Goal: Task Accomplishment & Management: Use online tool/utility

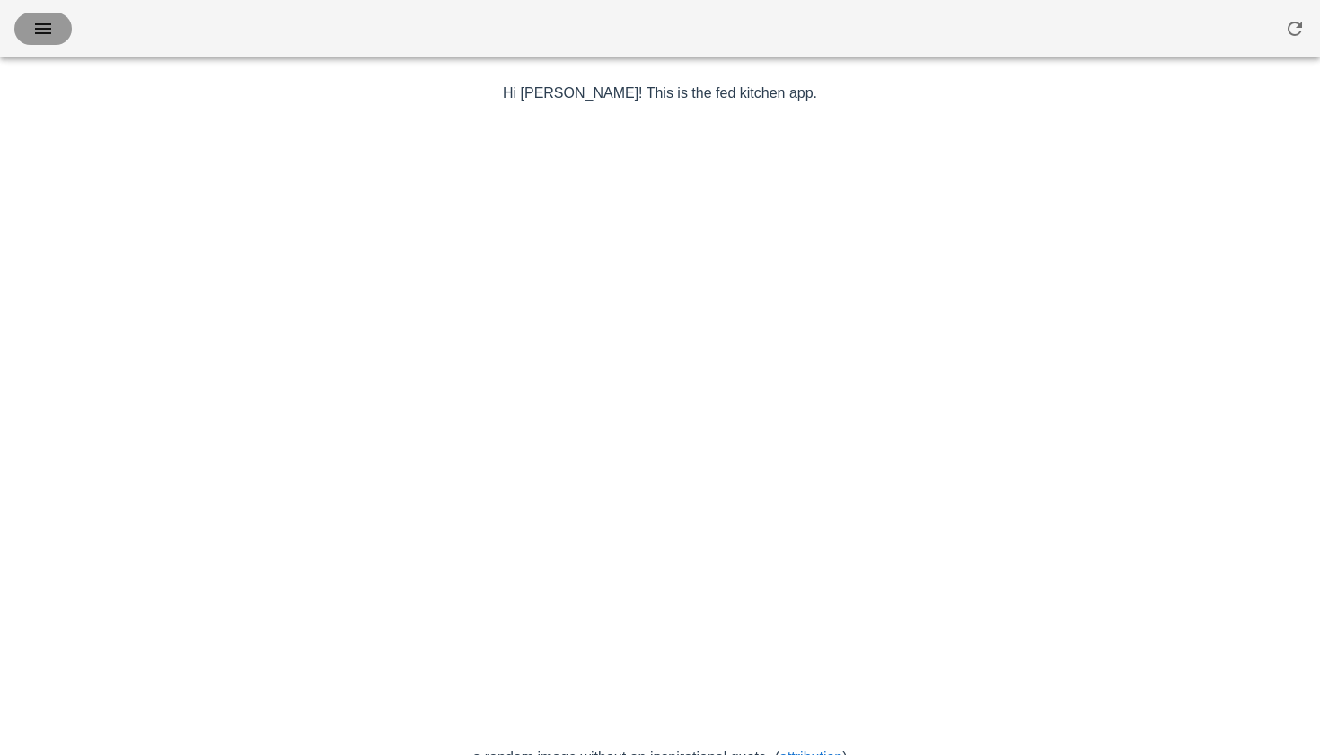
click at [43, 21] on icon "button" at bounding box center [43, 29] width 22 height 22
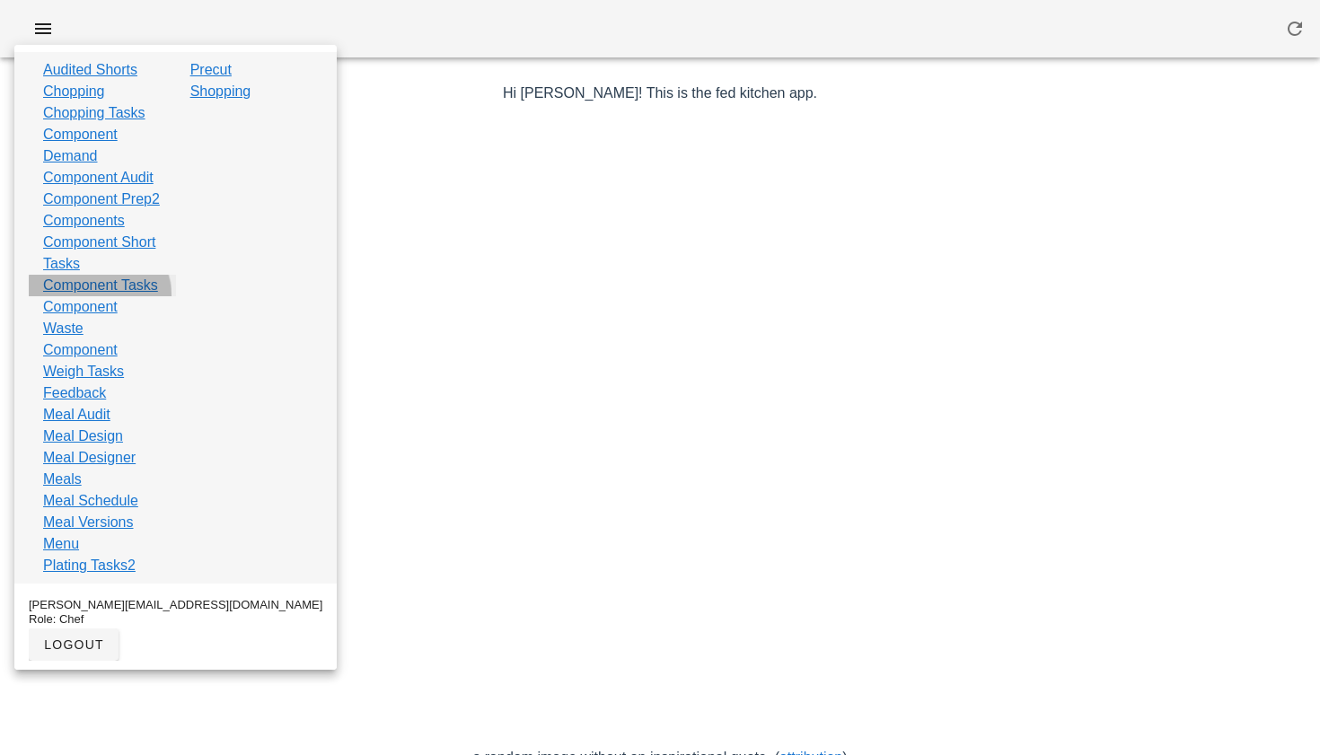
click at [97, 296] on link "Component Tasks" at bounding box center [100, 286] width 115 height 22
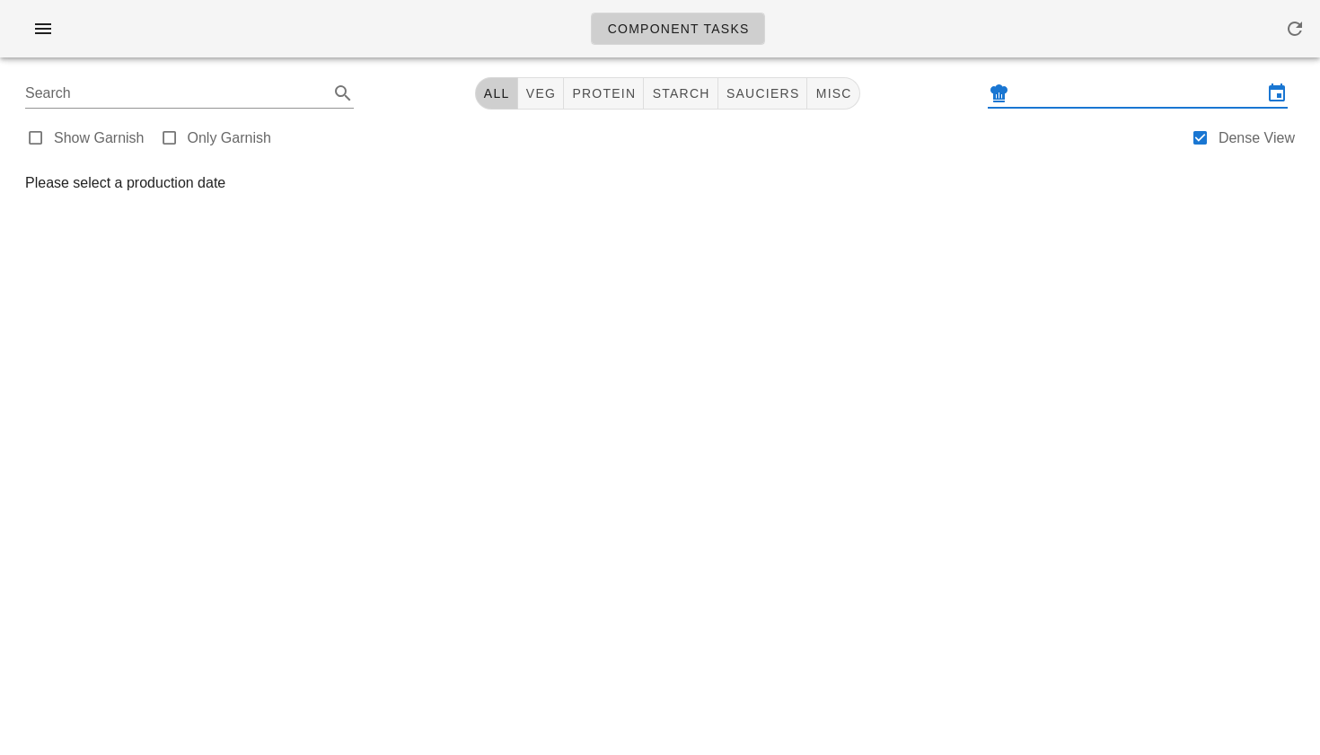
click at [1078, 94] on input "text" at bounding box center [1138, 93] width 250 height 29
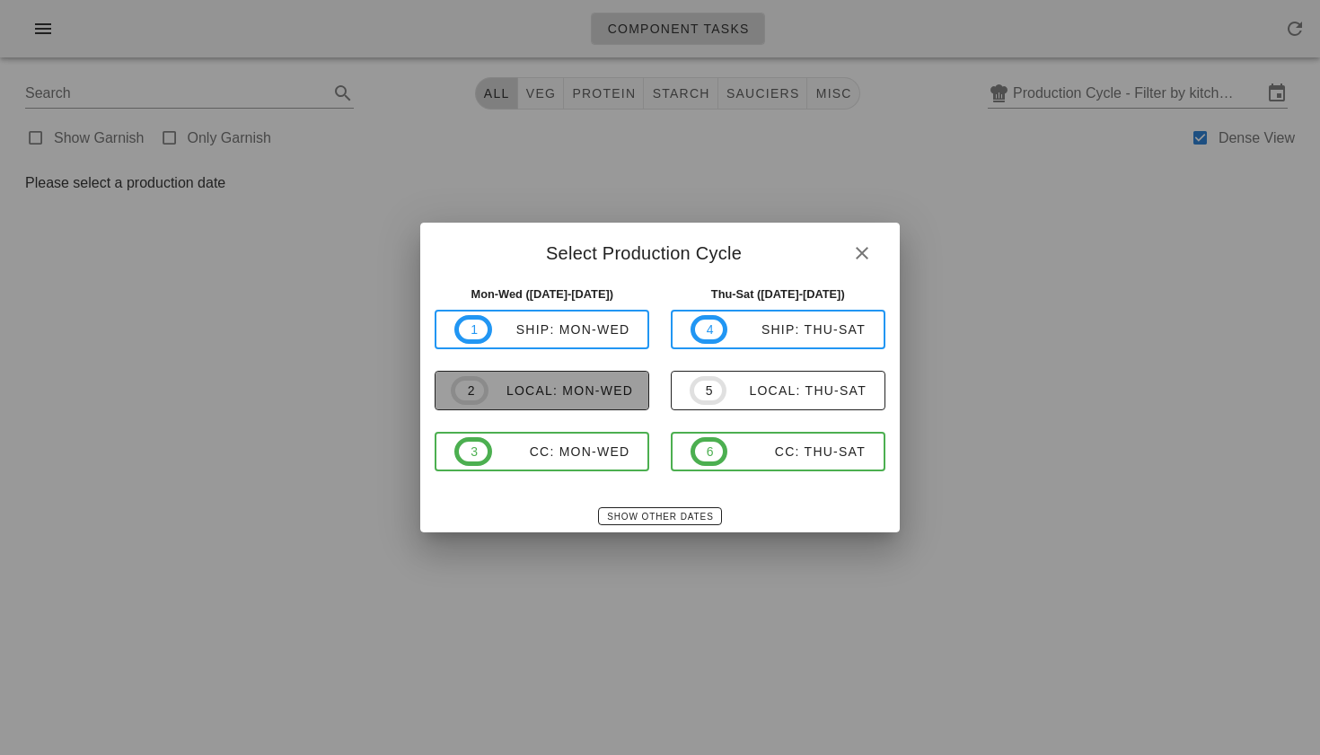
click at [606, 386] on div "local: Mon-Wed" at bounding box center [560, 390] width 145 height 14
type input "local: Mon-Wed ([DATE]-[DATE])"
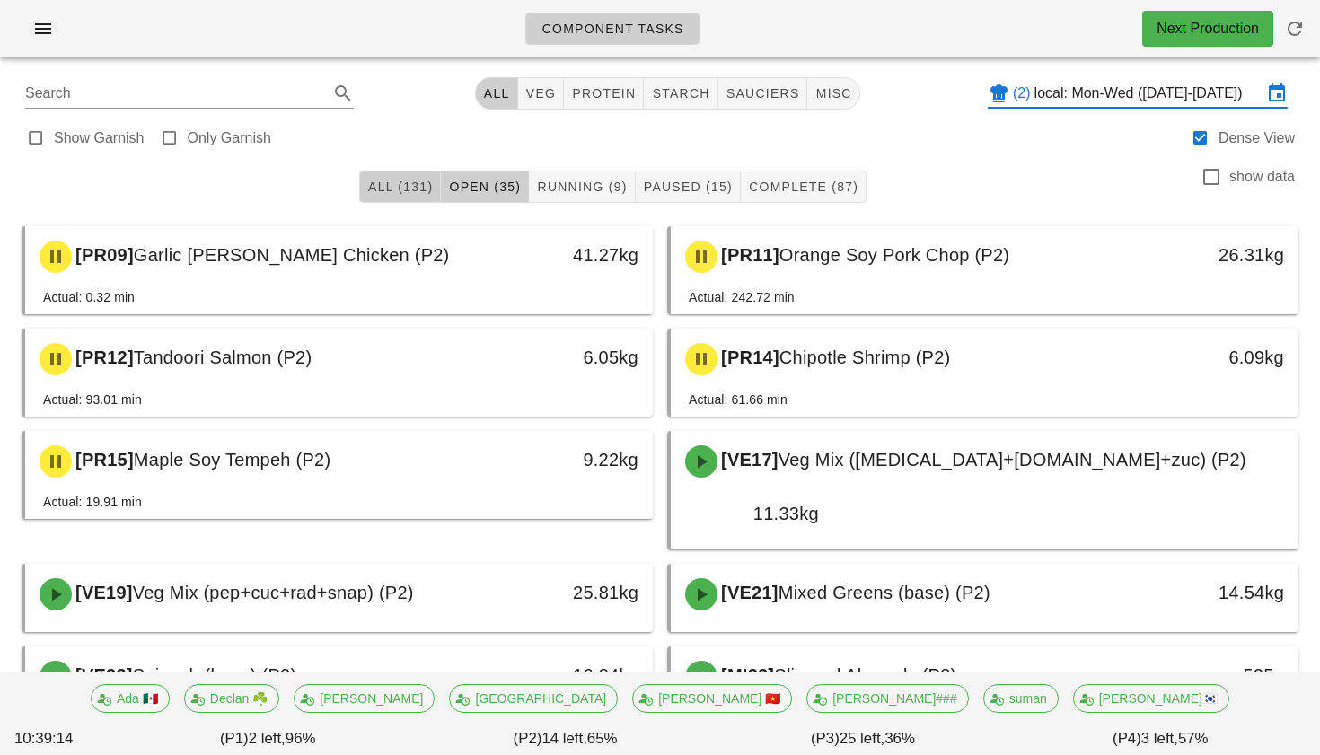
click at [402, 181] on span "All (131)" at bounding box center [400, 187] width 66 height 14
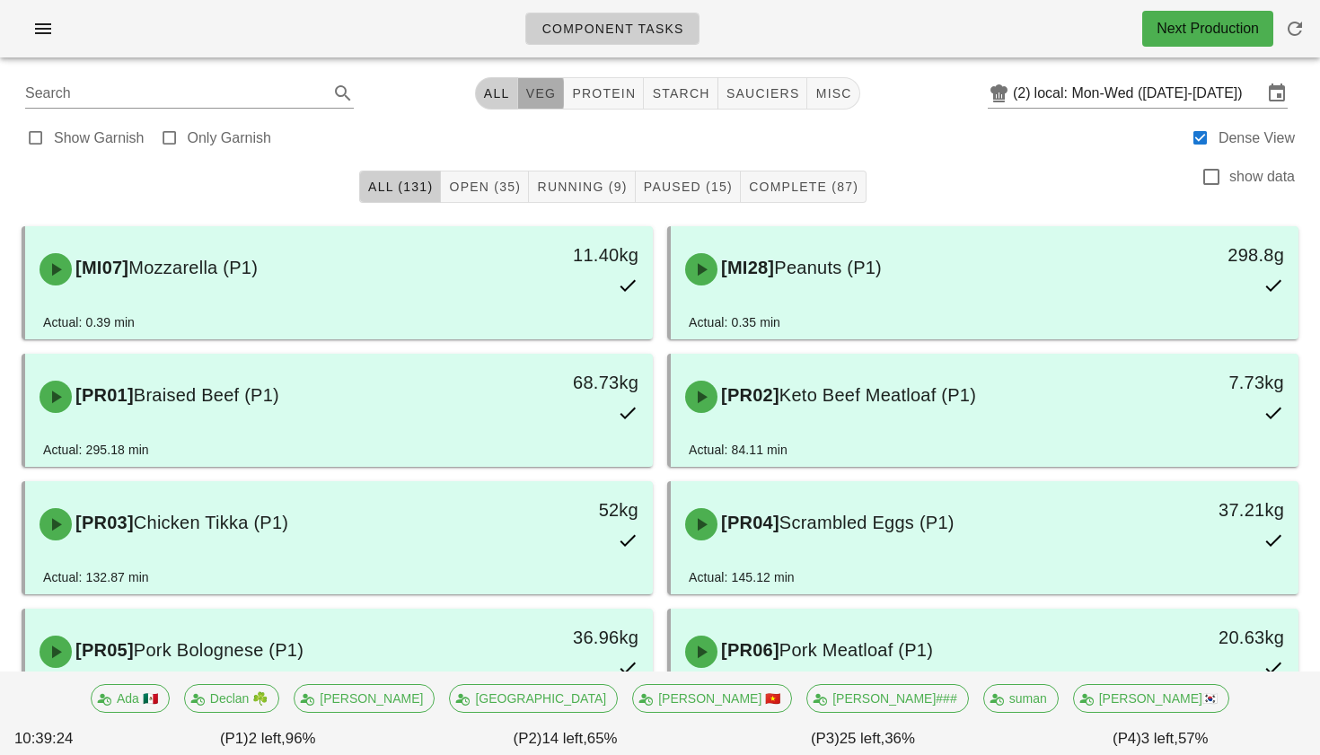
click at [535, 101] on span "veg" at bounding box center [540, 93] width 31 height 14
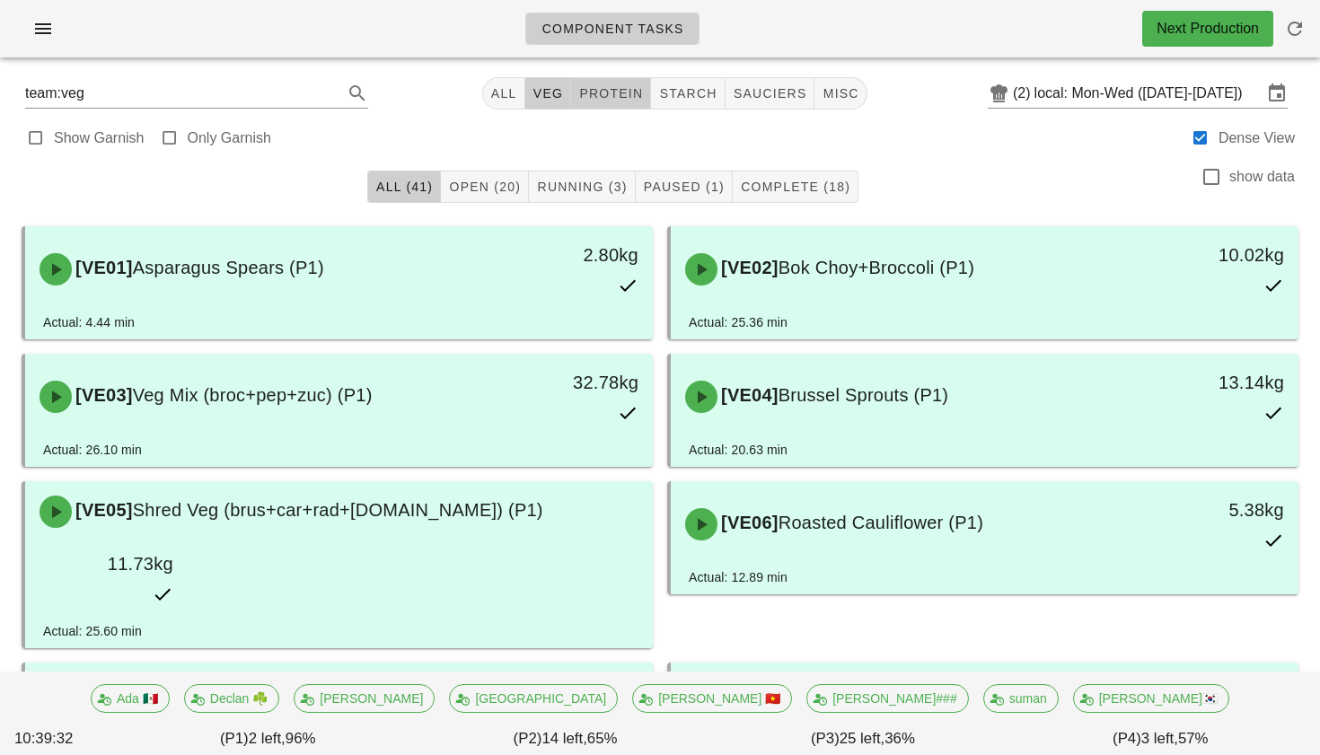
click at [612, 88] on span "protein" at bounding box center [610, 93] width 65 height 14
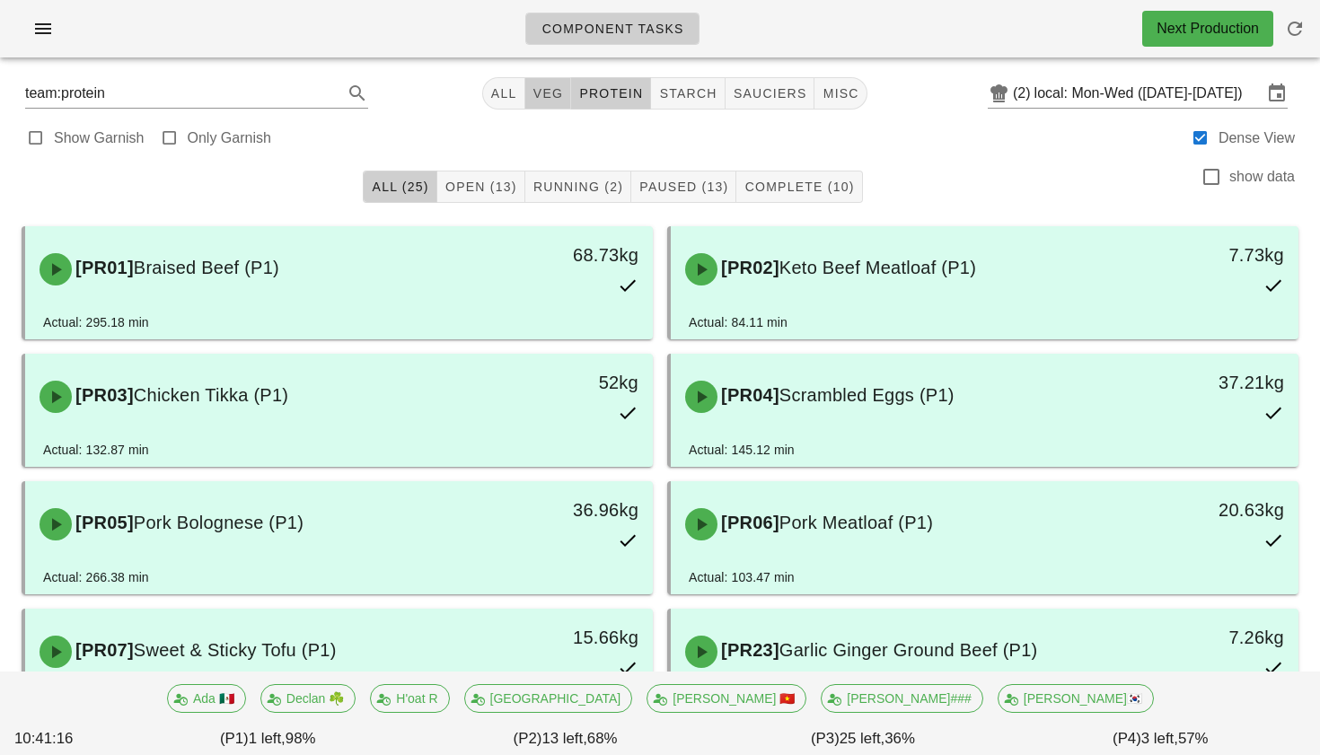
click at [553, 99] on span "veg" at bounding box center [547, 93] width 31 height 14
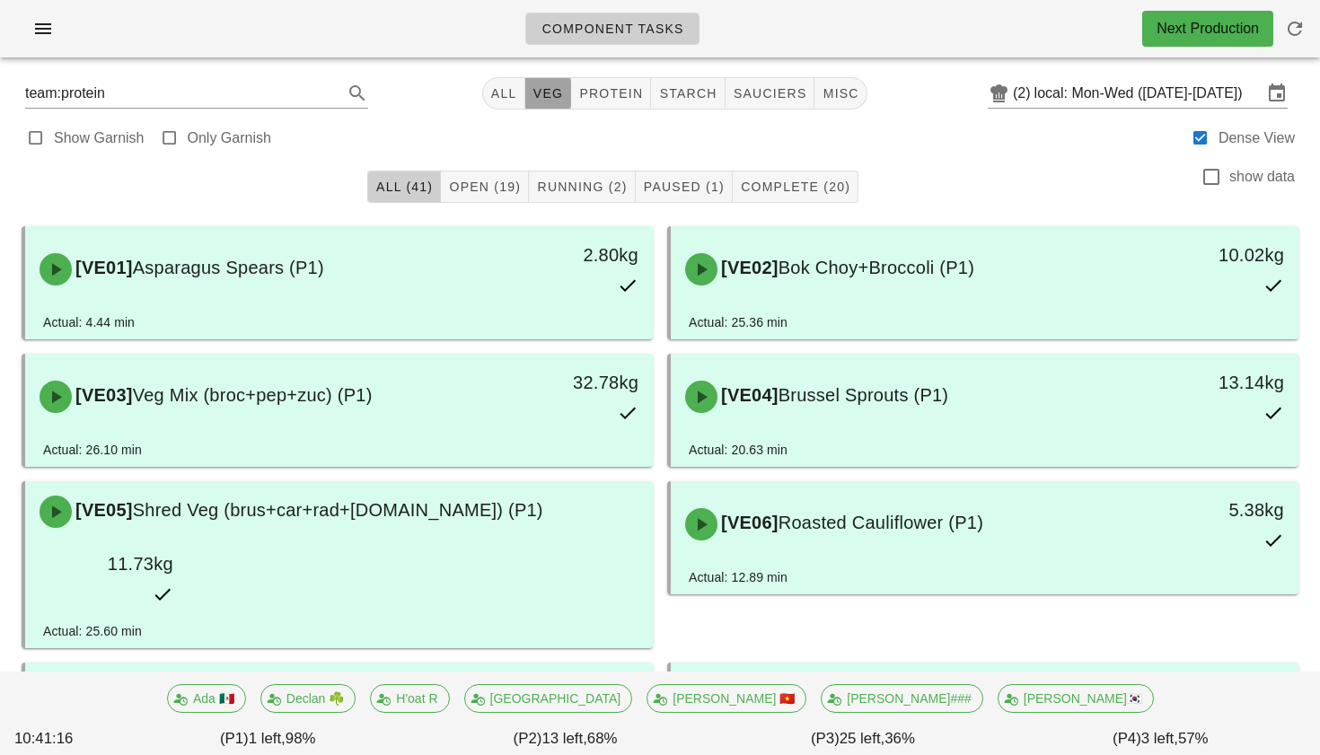
type input "team:veg"
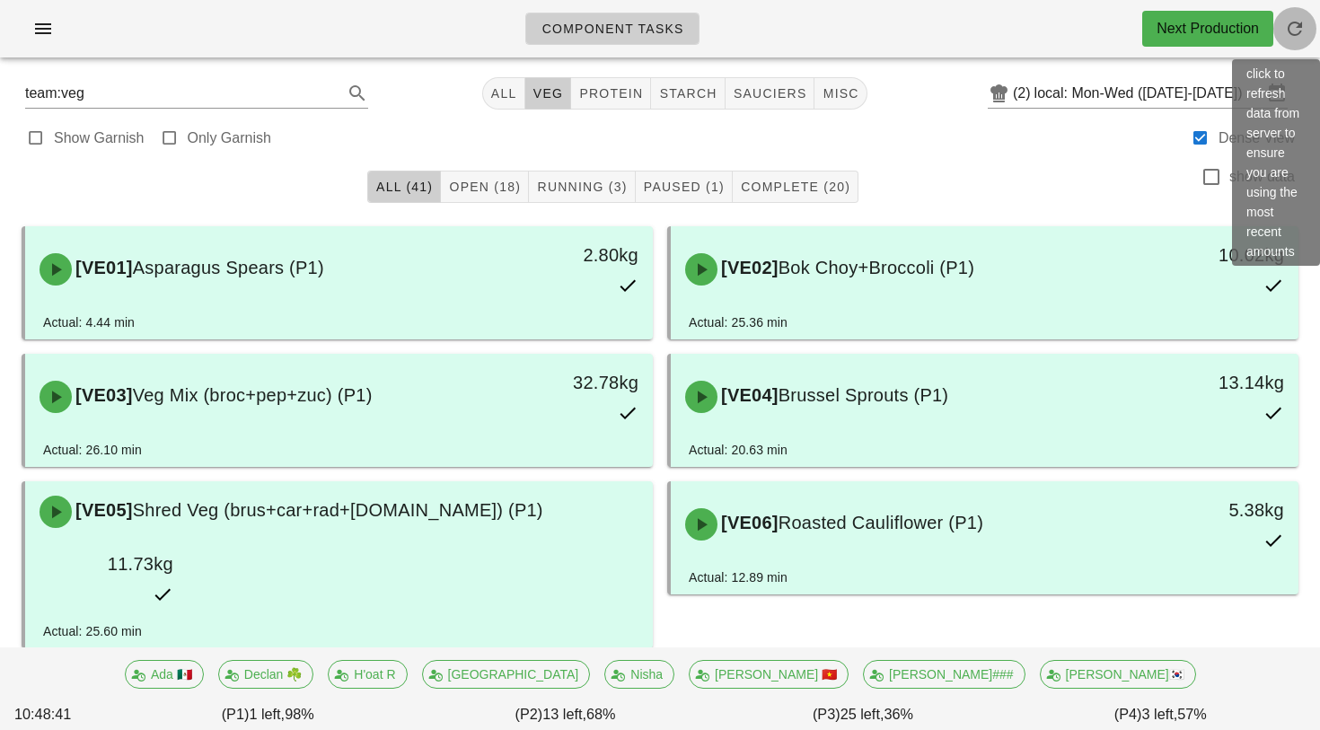
click at [1303, 31] on icon "button" at bounding box center [1295, 29] width 22 height 22
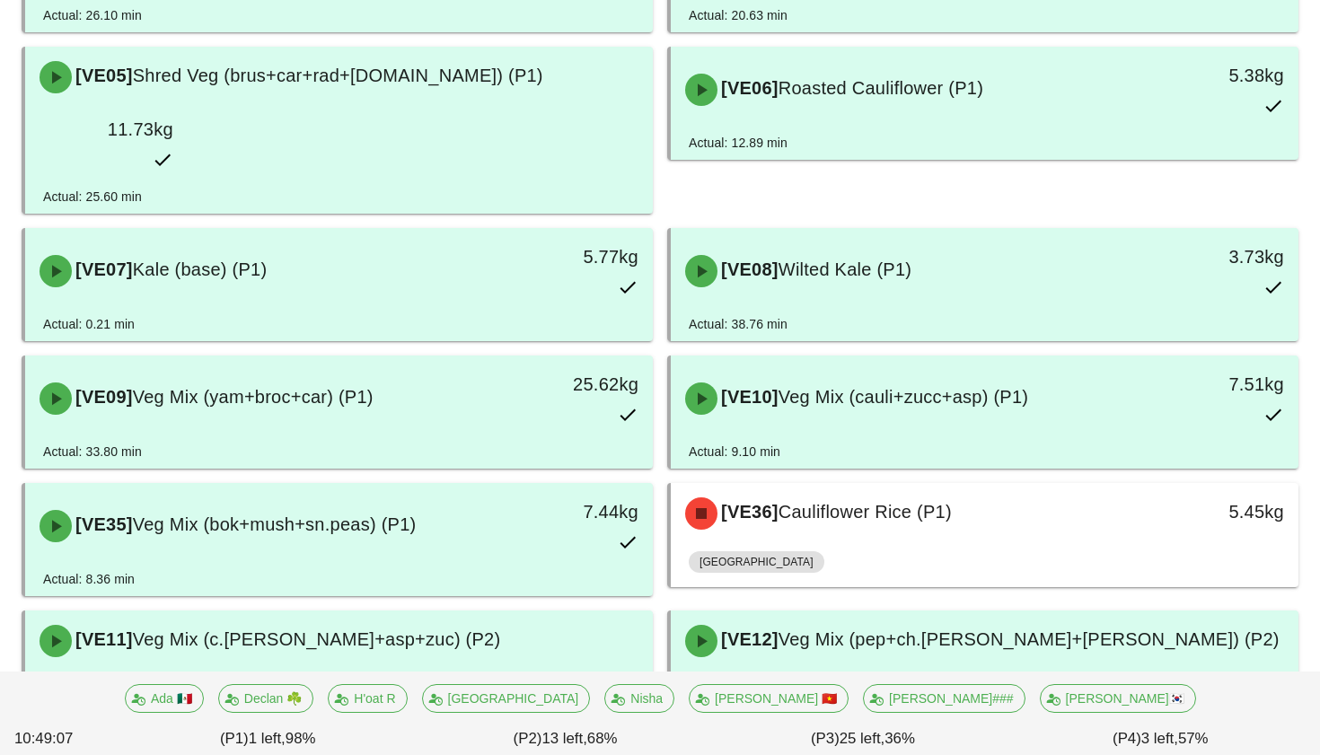
scroll to position [441, 0]
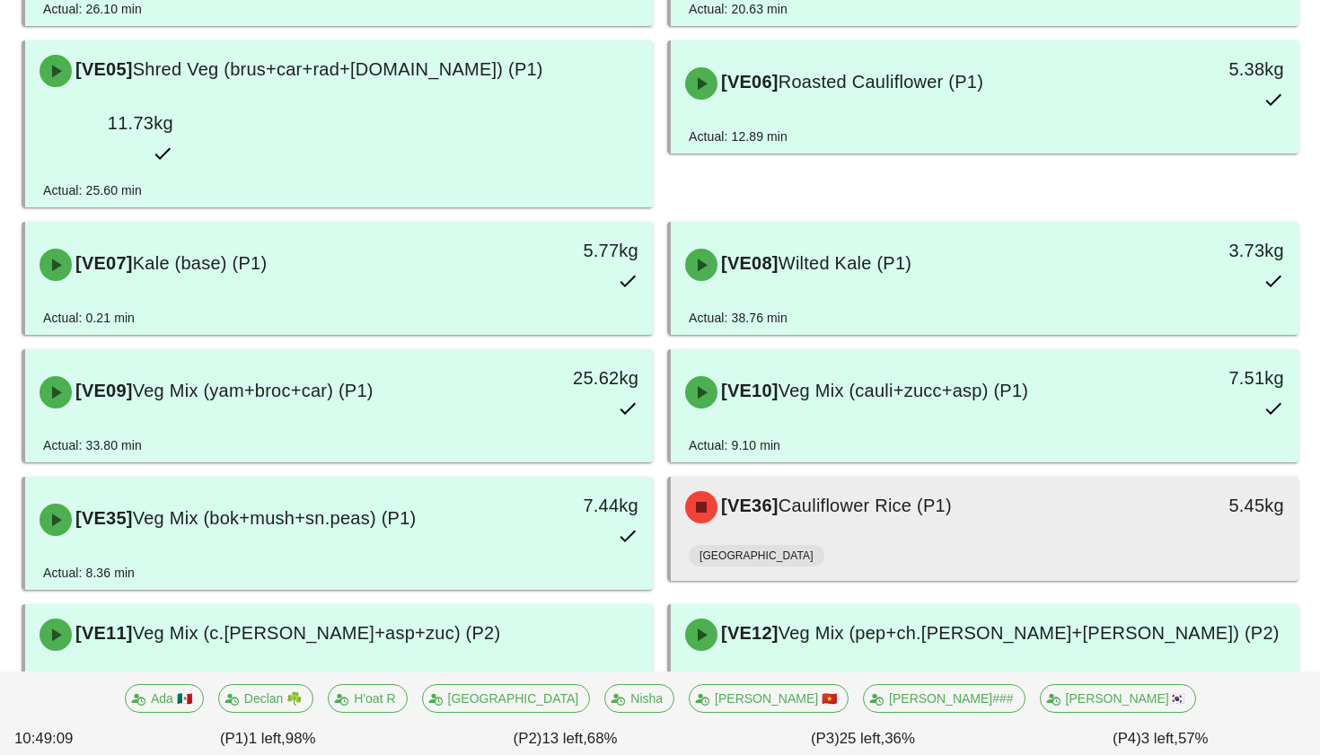
click at [800, 496] on span "Cauliflower Rice (P1)" at bounding box center [864, 506] width 173 height 20
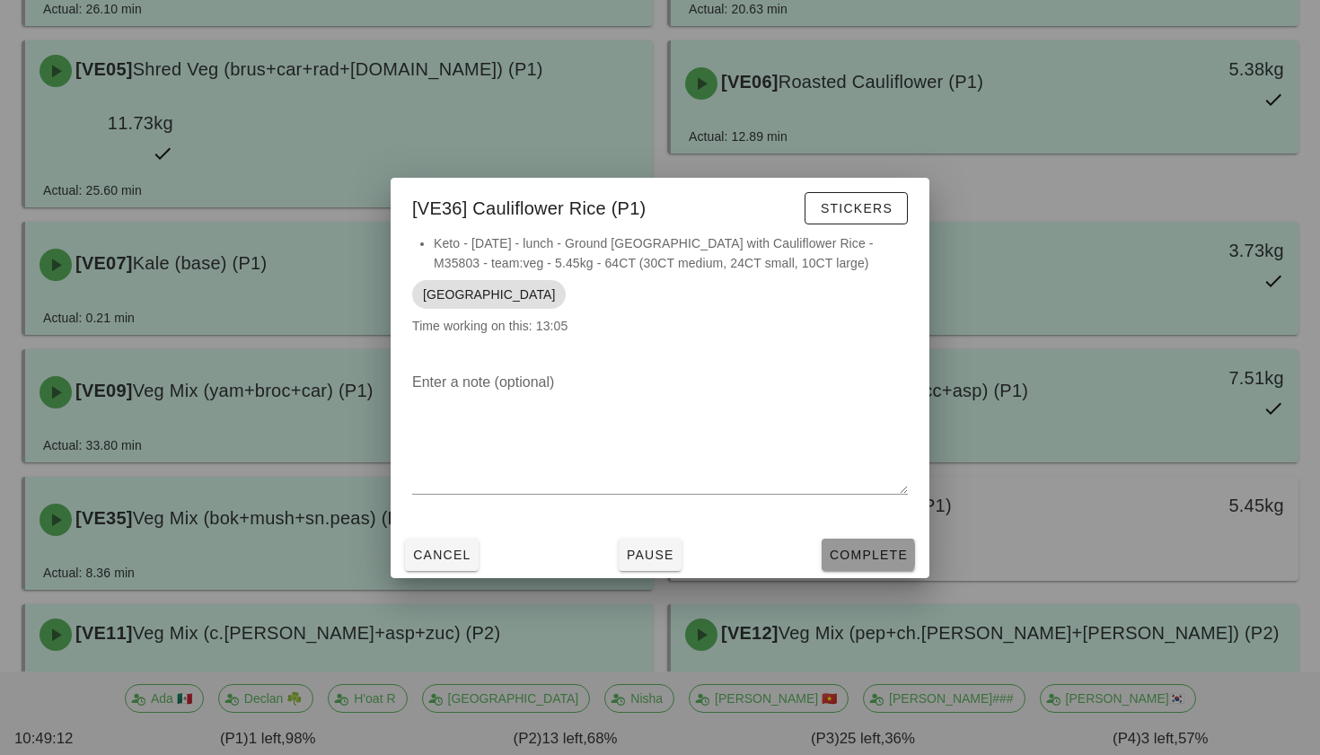
click at [859, 561] on span "Complete" at bounding box center [868, 555] width 79 height 14
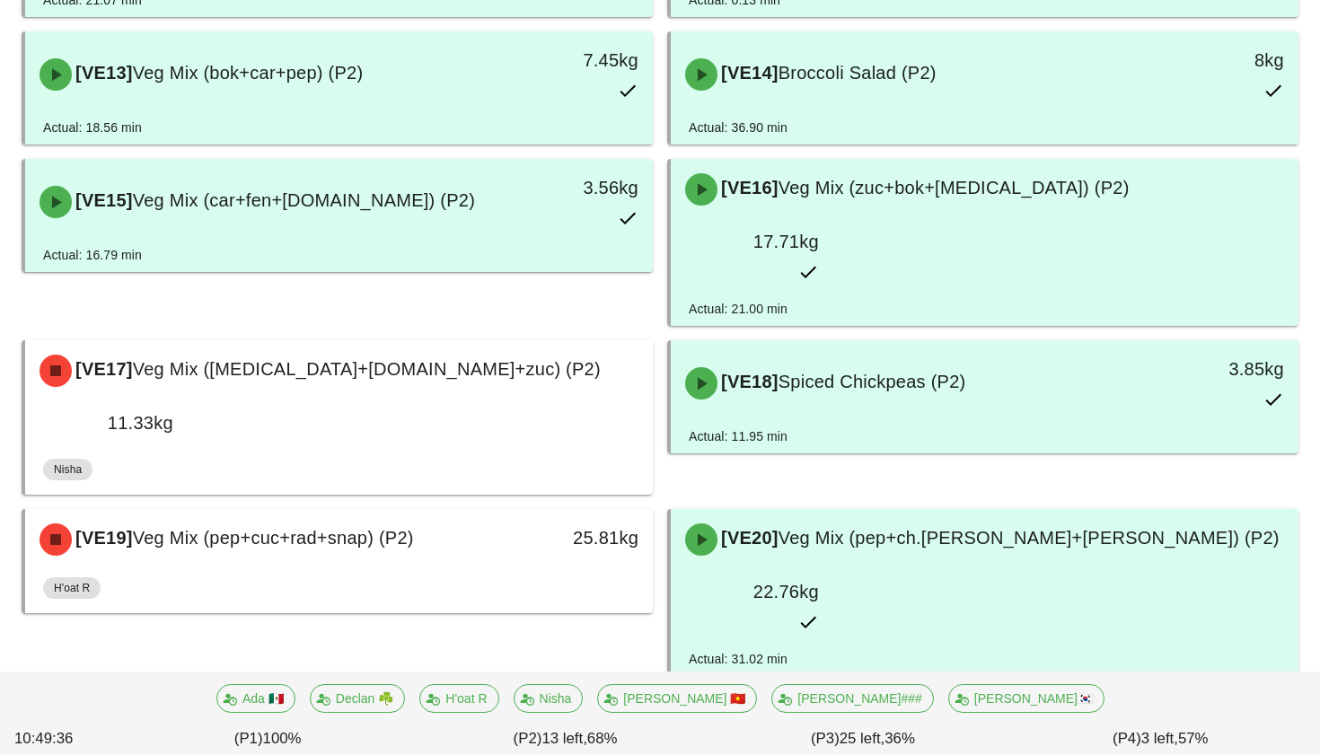
scroll to position [1201, 0]
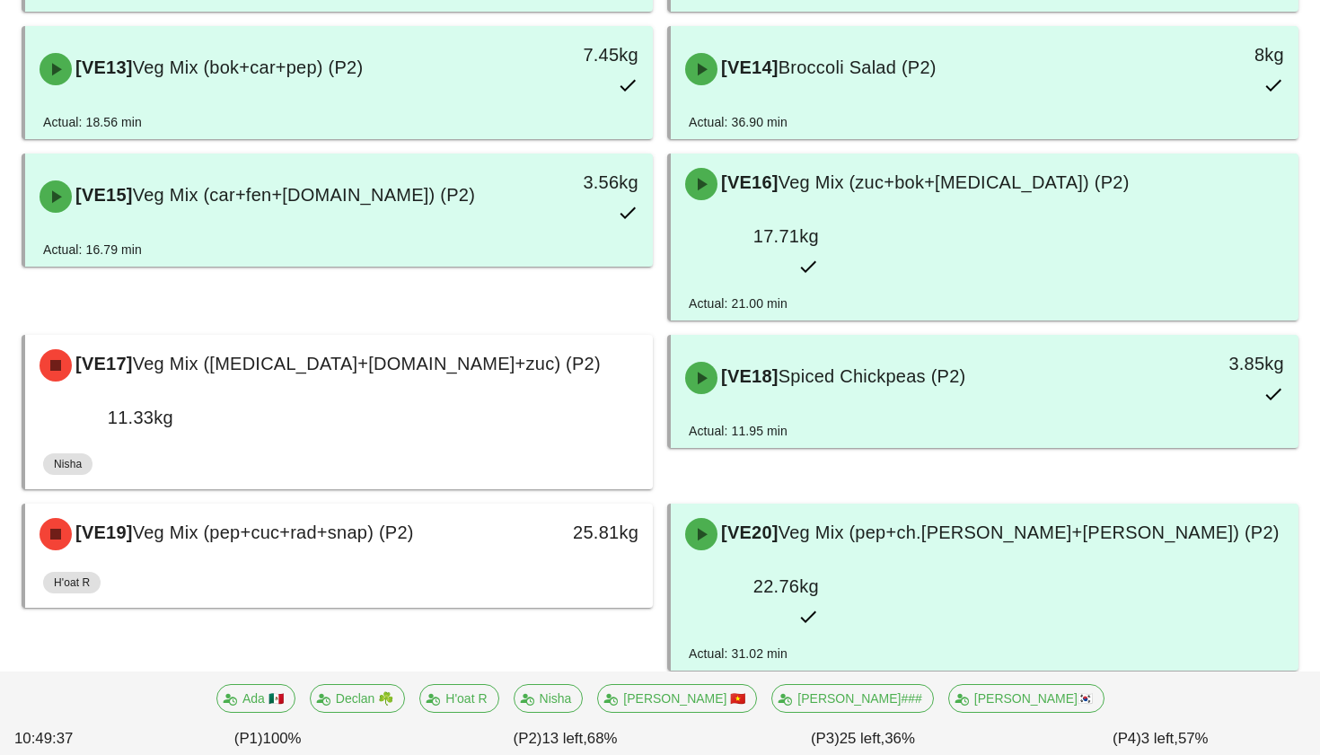
click at [484, 689] on div "[VE21] Mixed Greens (base) (P2)" at bounding box center [261, 716] width 465 height 54
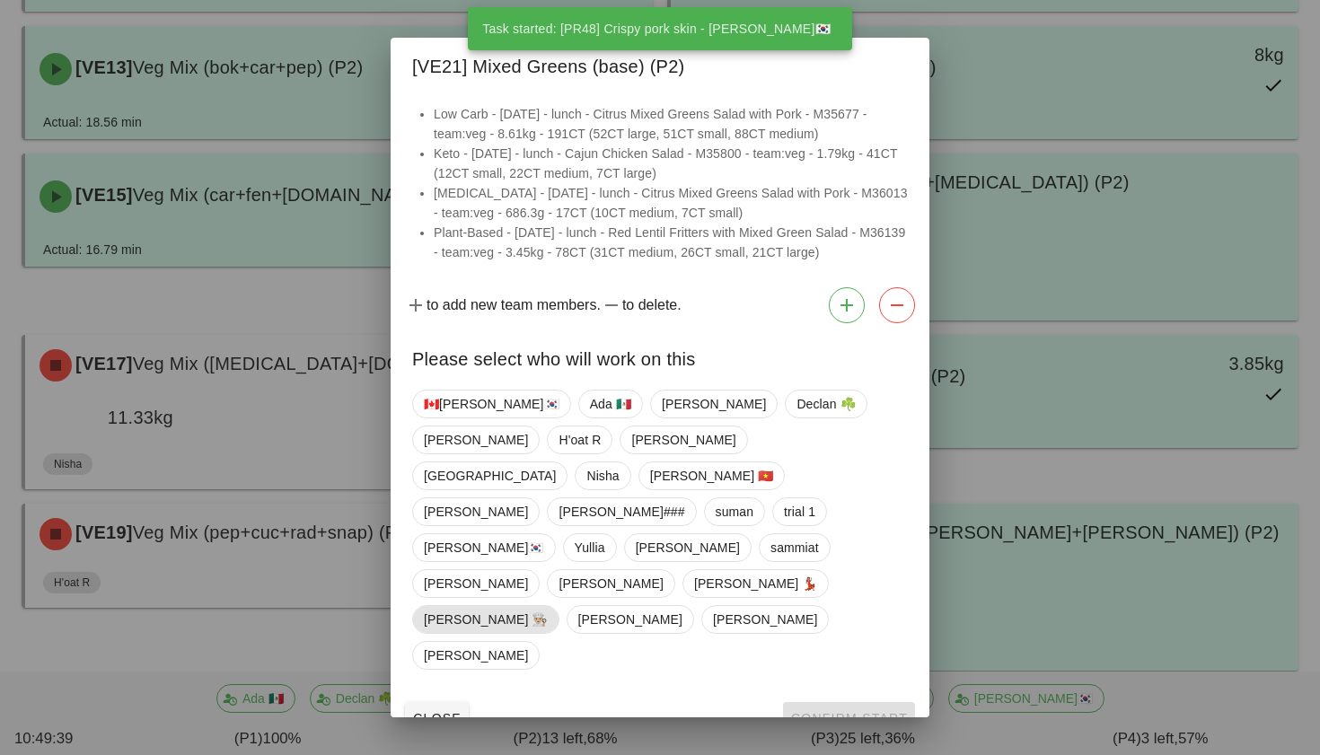
click at [548, 606] on span "Danilo 👨🏼‍🍳" at bounding box center [486, 619] width 124 height 27
click at [823, 711] on span "Confirm Start" at bounding box center [849, 718] width 118 height 14
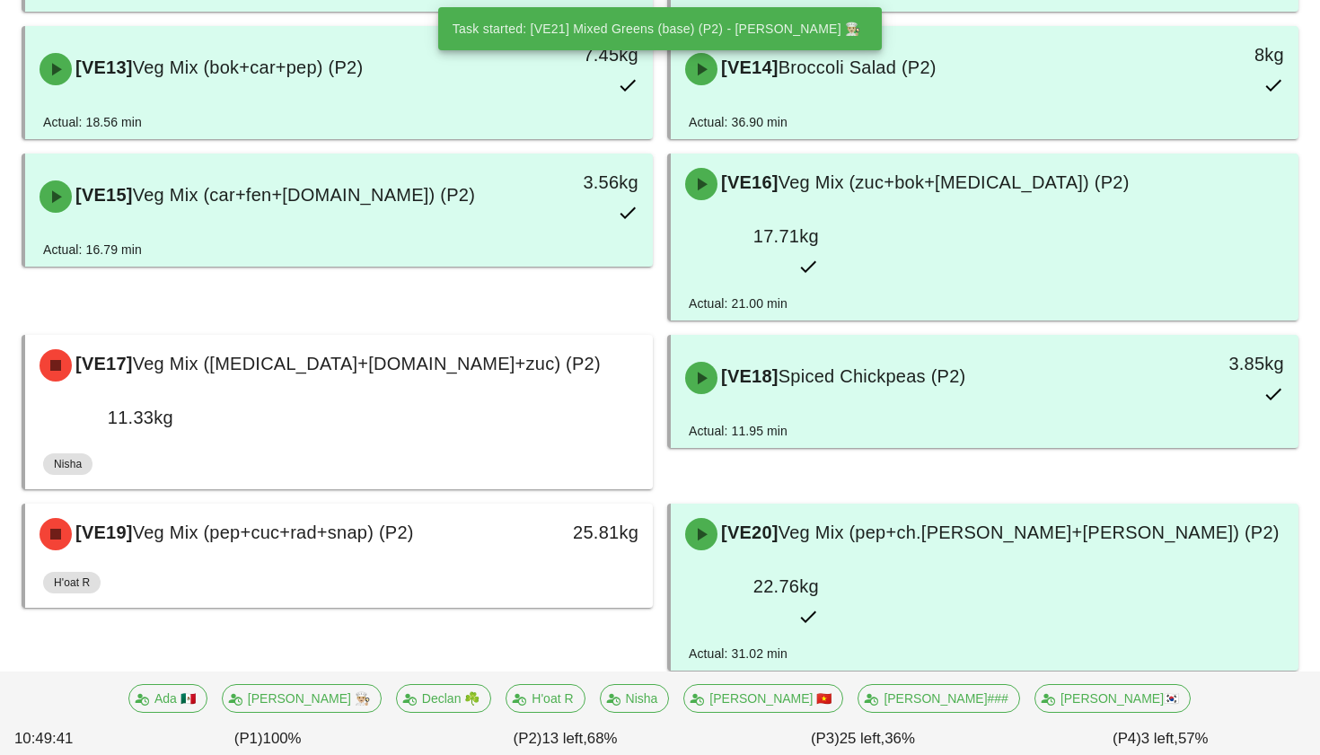
click at [401, 689] on div "[VE21] Mixed Greens (base) (P2)" at bounding box center [261, 716] width 465 height 54
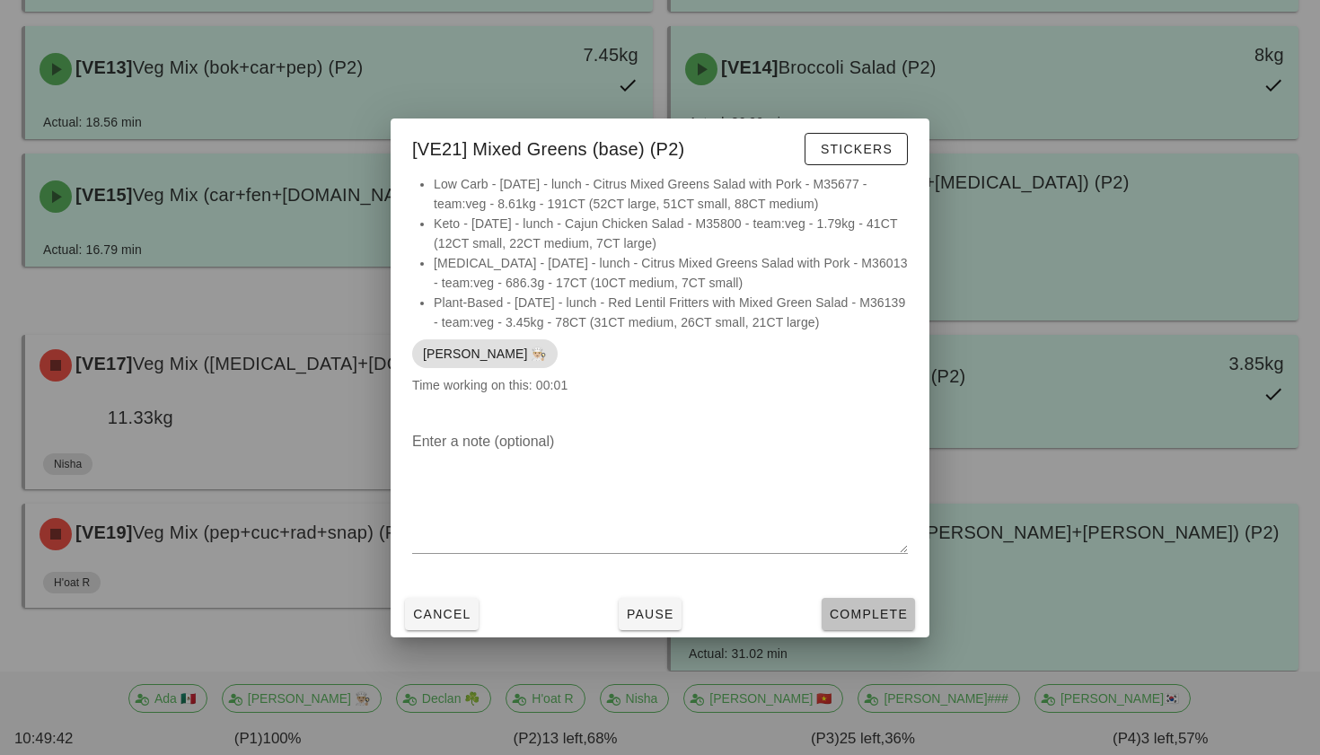
click at [853, 608] on span "Complete" at bounding box center [868, 614] width 79 height 14
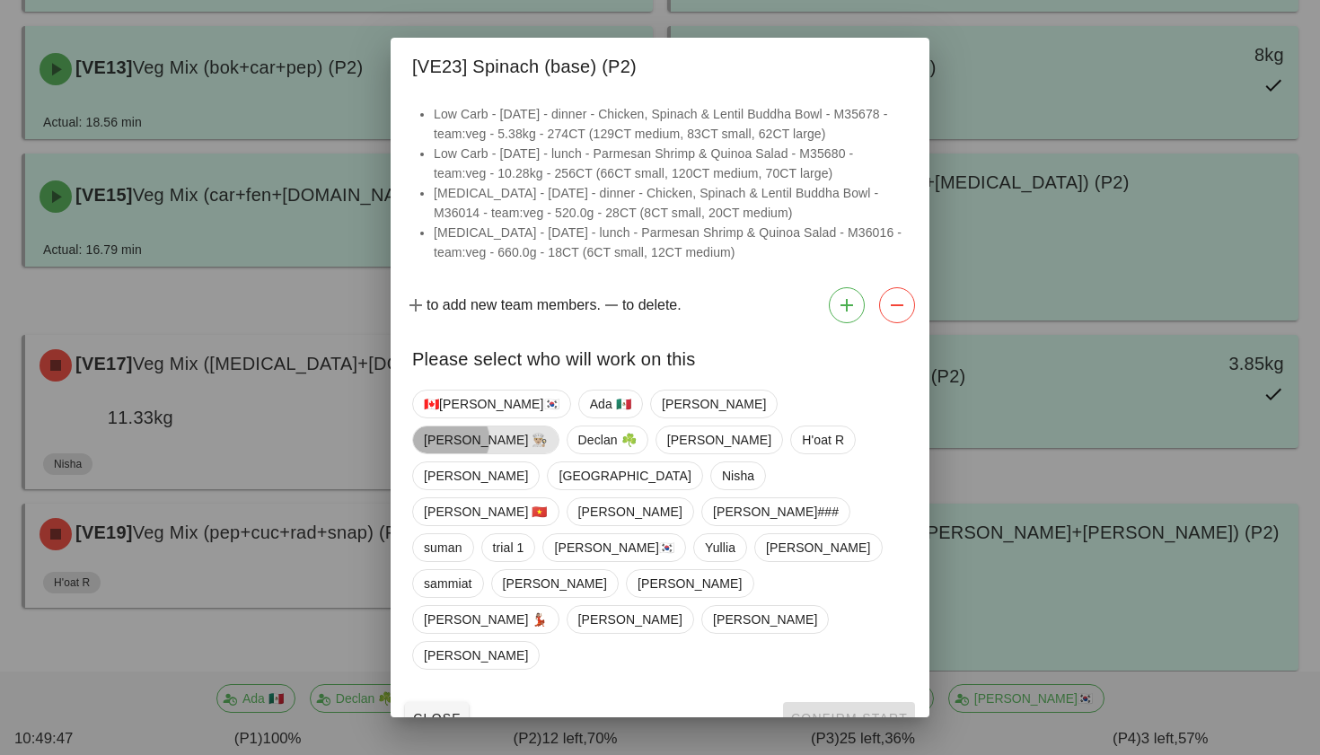
click at [548, 453] on span "Danilo 👨🏼‍🍳" at bounding box center [486, 440] width 124 height 27
click at [846, 702] on button "Confirm Start" at bounding box center [849, 718] width 132 height 32
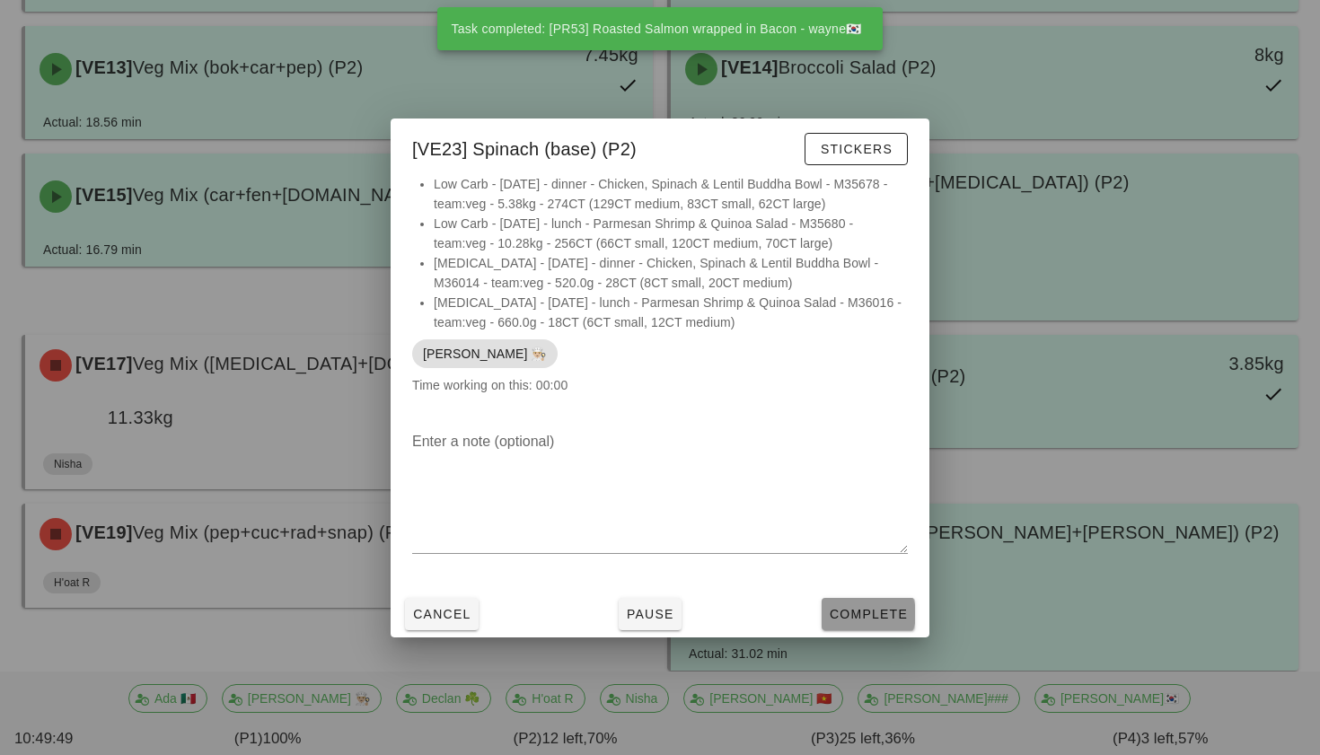
click at [866, 609] on span "Complete" at bounding box center [868, 614] width 79 height 14
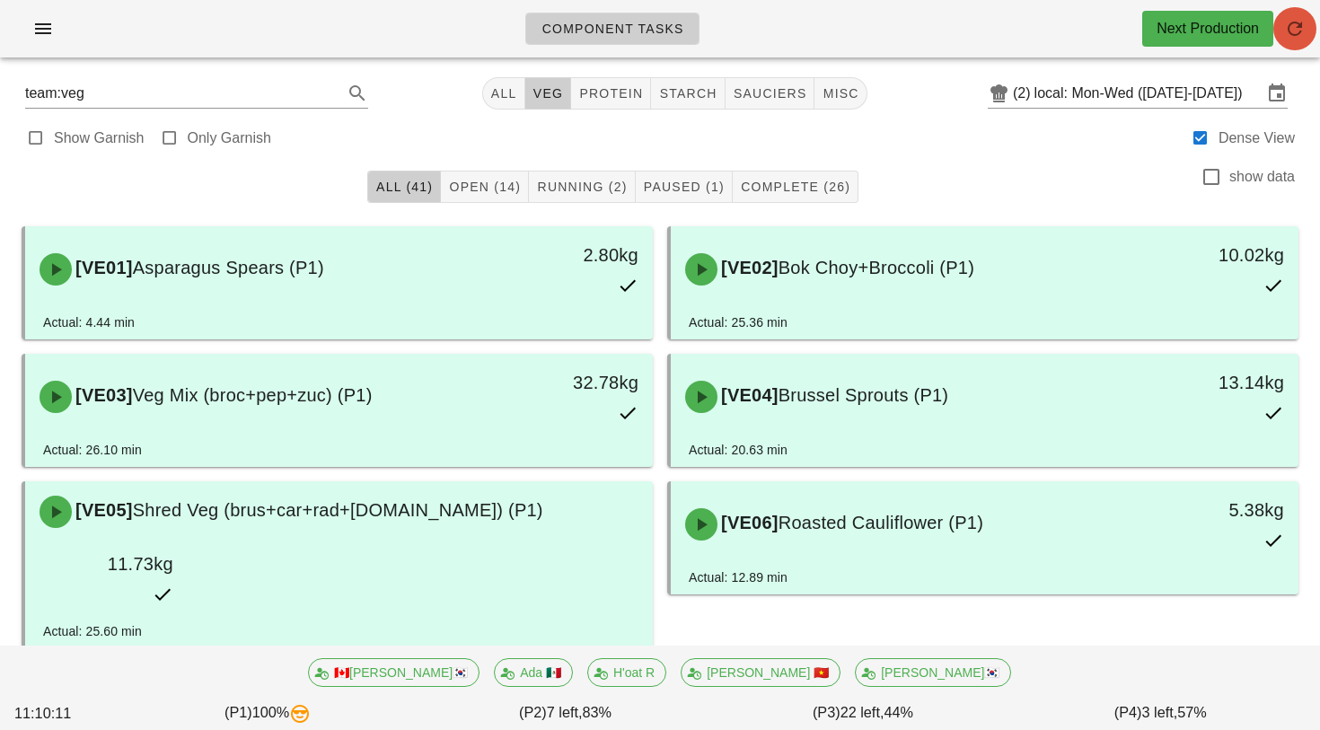
click at [1295, 21] on icon "button" at bounding box center [1295, 29] width 22 height 22
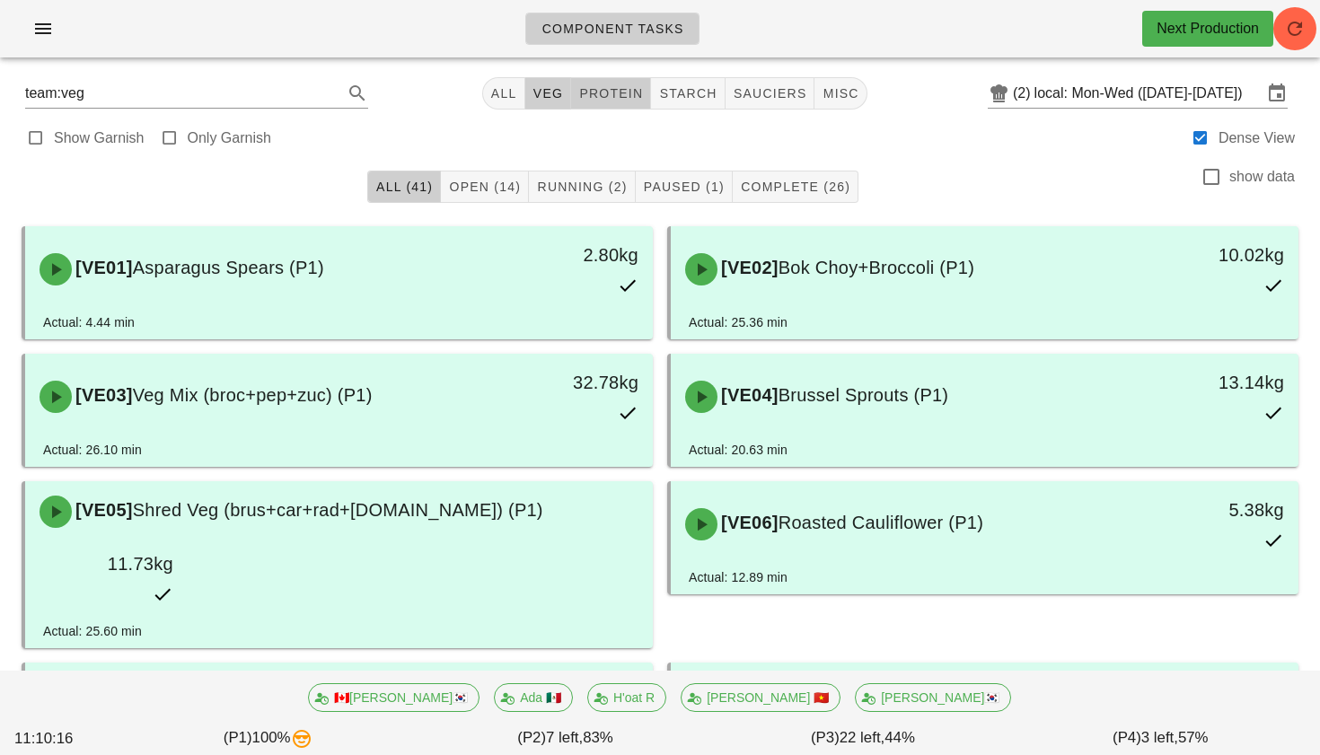
click at [610, 97] on span "protein" at bounding box center [610, 93] width 65 height 14
type input "team:protein"
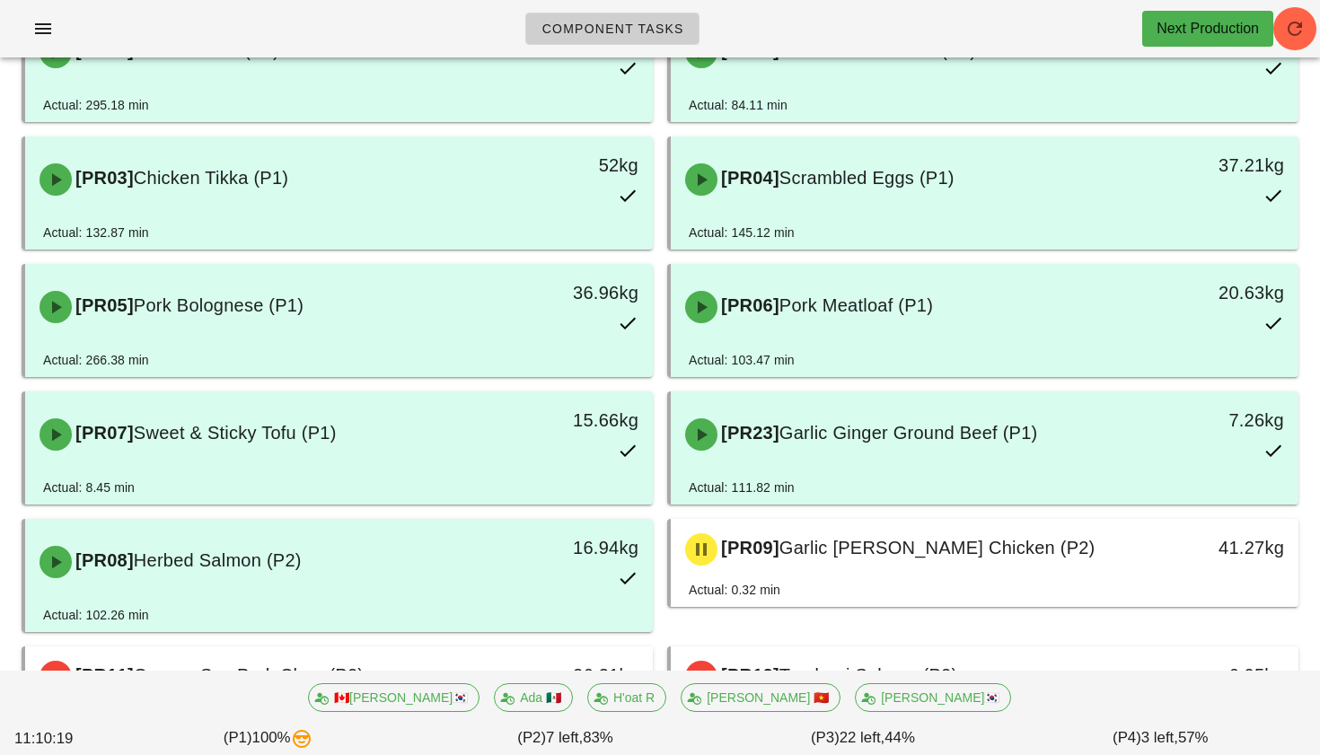
scroll to position [163, 0]
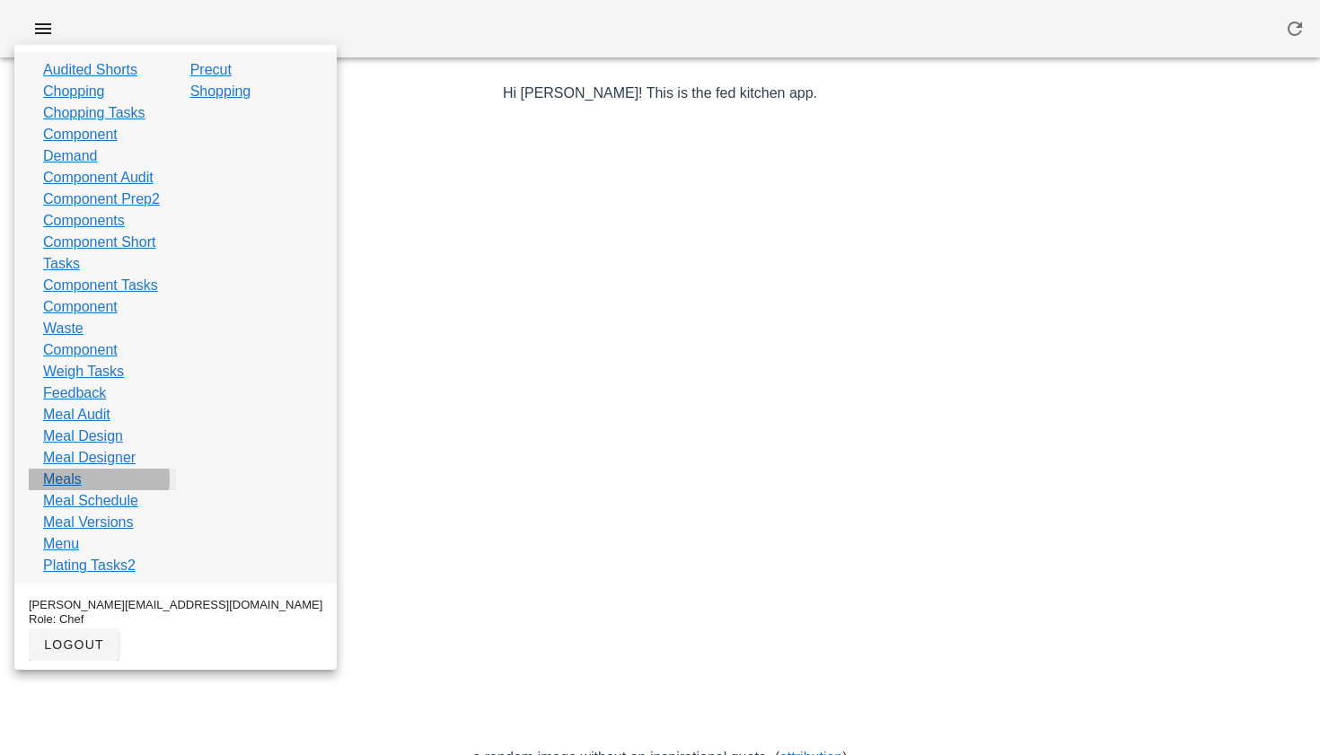
click at [62, 490] on link "Meals" at bounding box center [62, 480] width 39 height 22
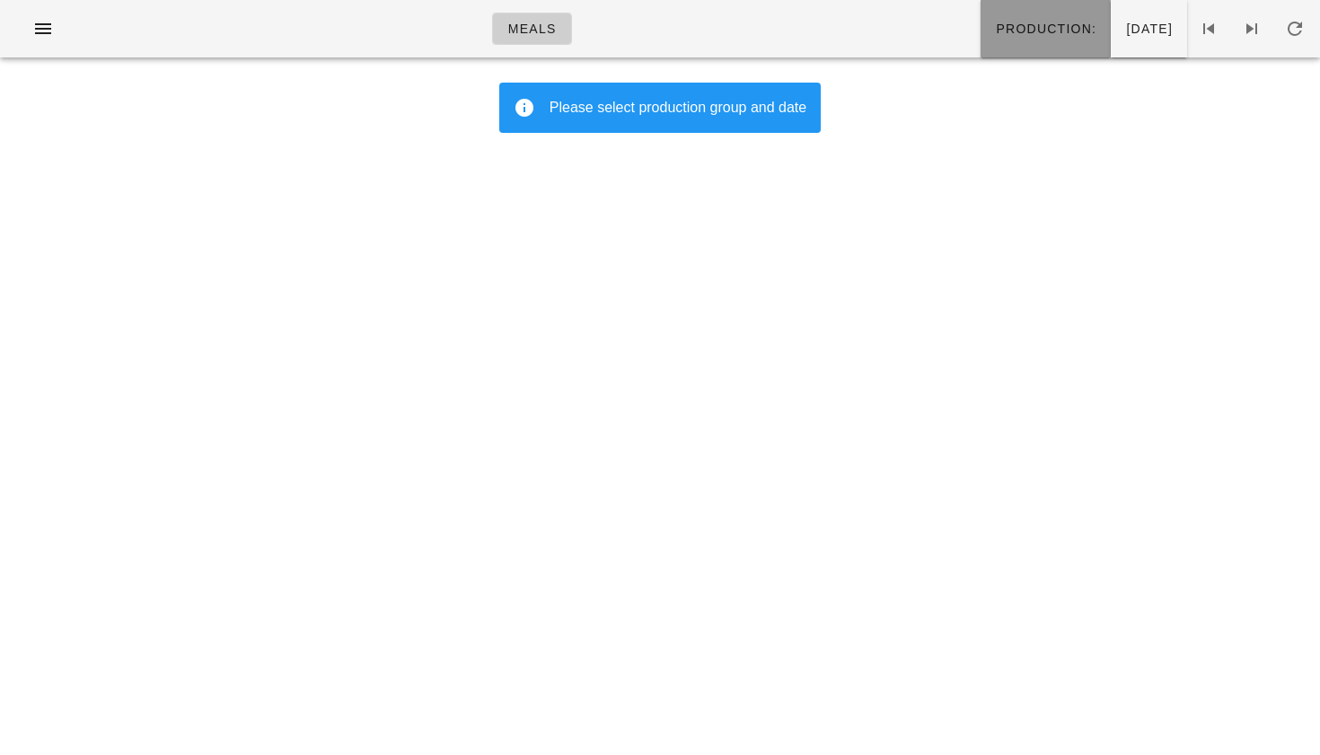
click at [998, 29] on span "Production:" at bounding box center [1045, 29] width 101 height 14
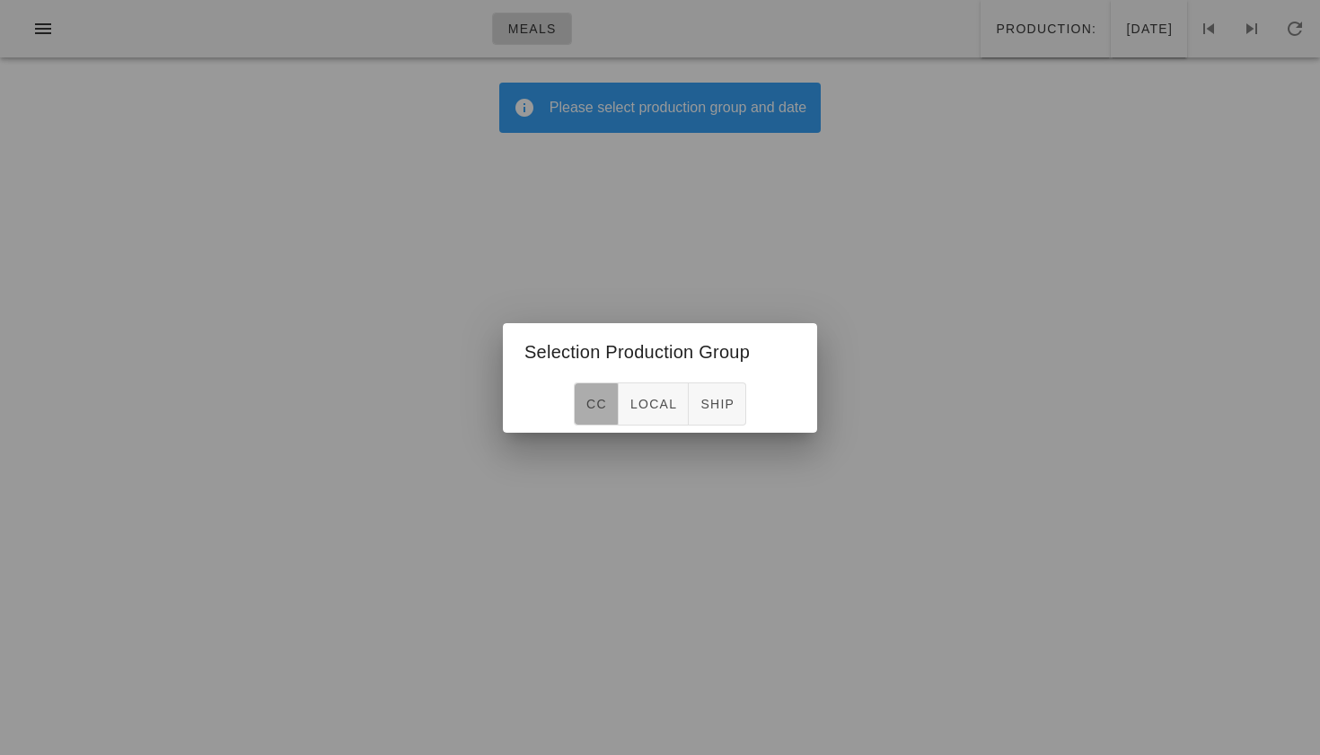
click at [600, 418] on button "CC" at bounding box center [596, 404] width 45 height 43
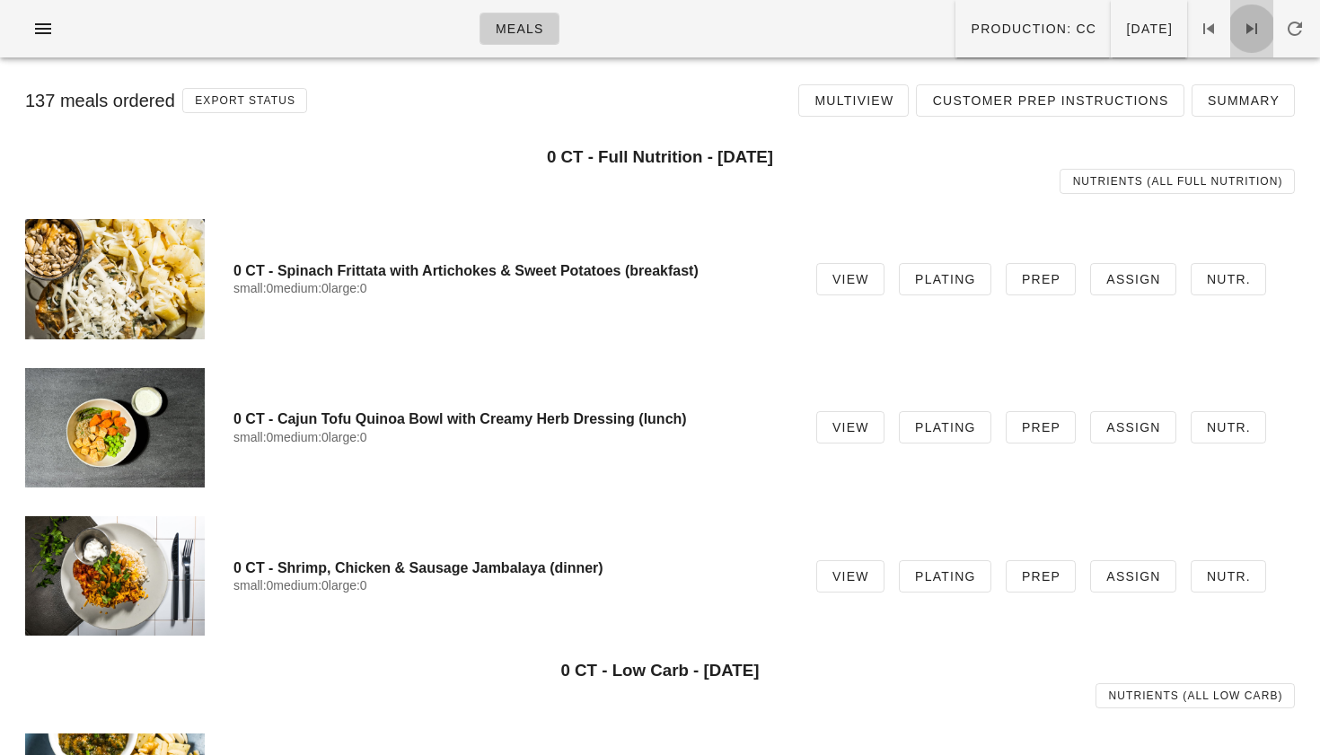
click at [1260, 30] on icon at bounding box center [1252, 29] width 22 height 22
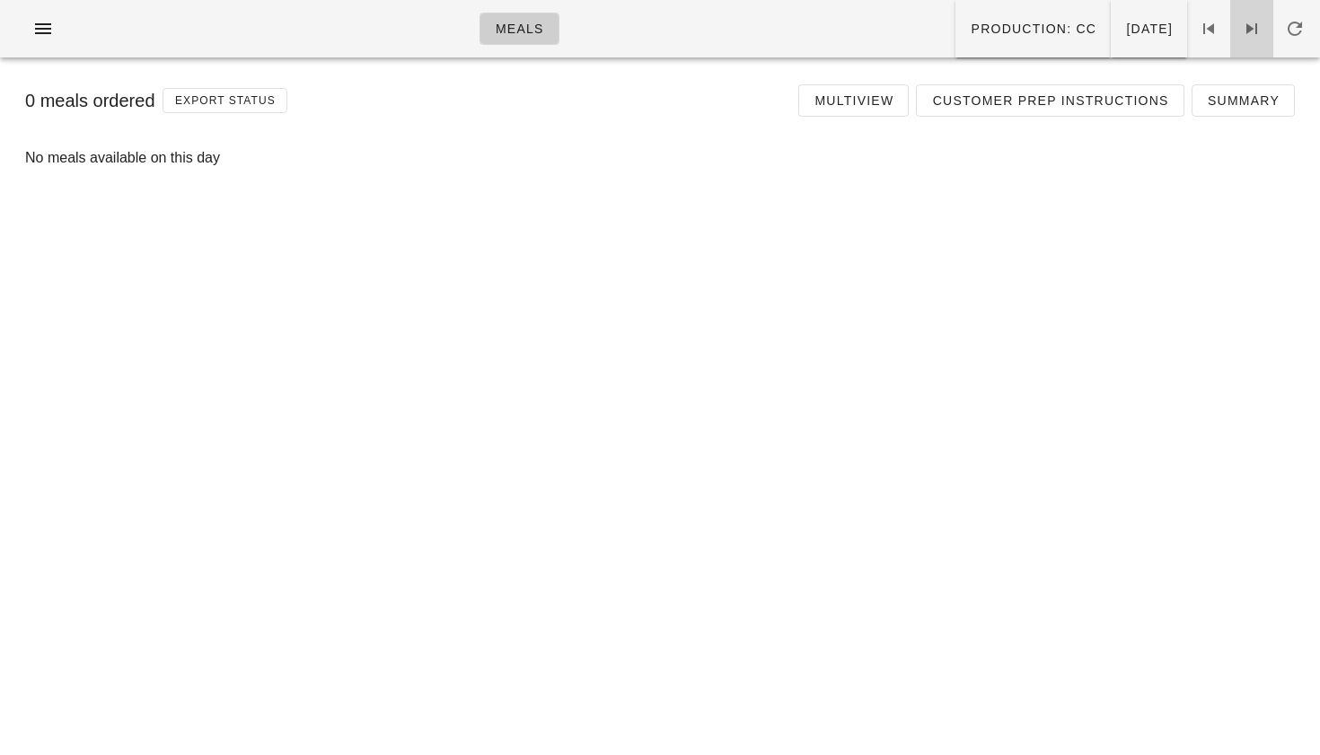
click at [1254, 27] on icon at bounding box center [1252, 29] width 22 height 22
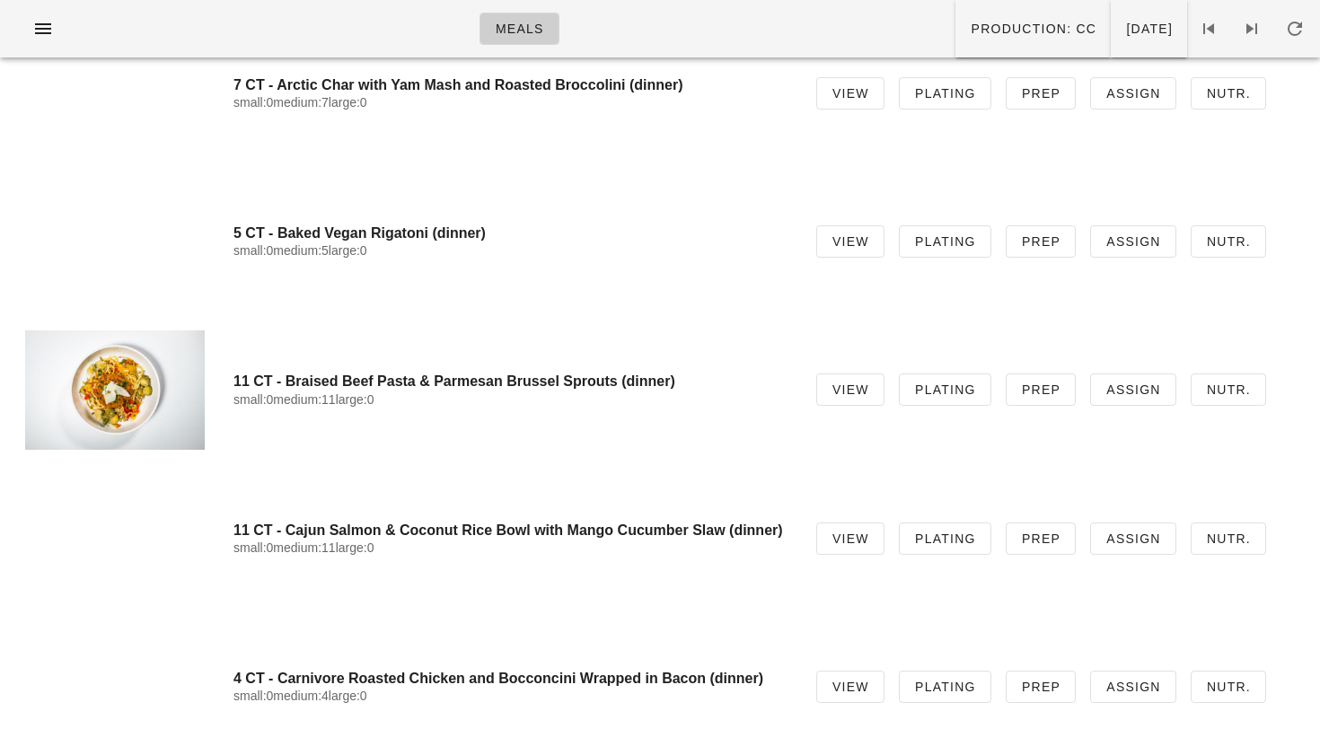
scroll to position [5830, 0]
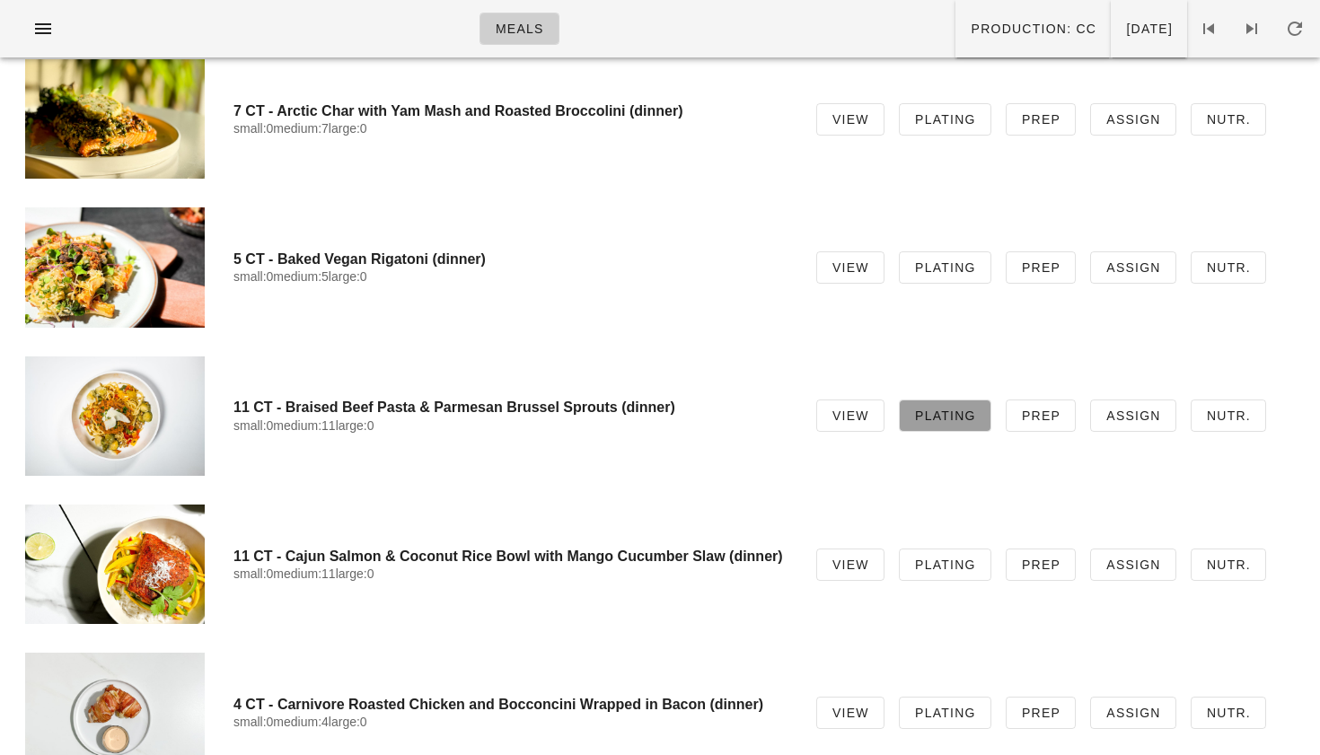
click at [944, 418] on span "Plating" at bounding box center [945, 416] width 62 height 14
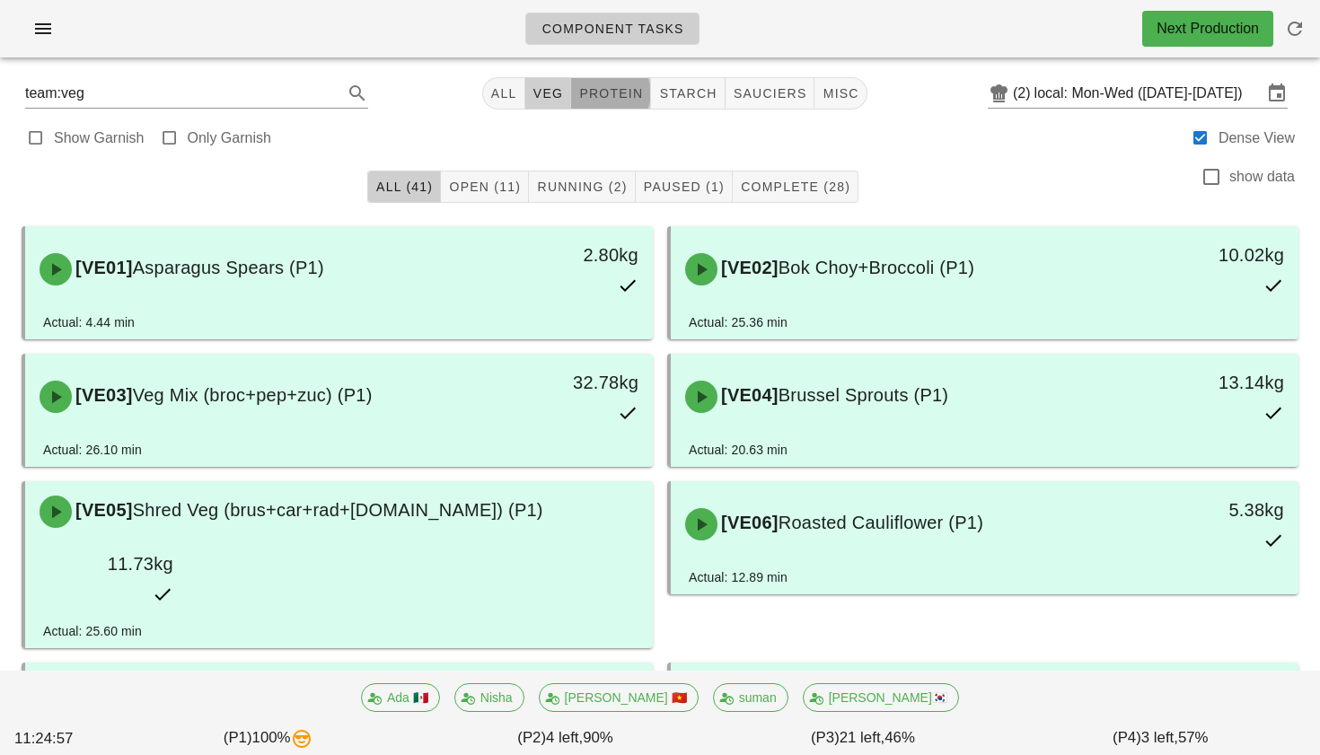
click at [597, 90] on span "protein" at bounding box center [610, 93] width 65 height 14
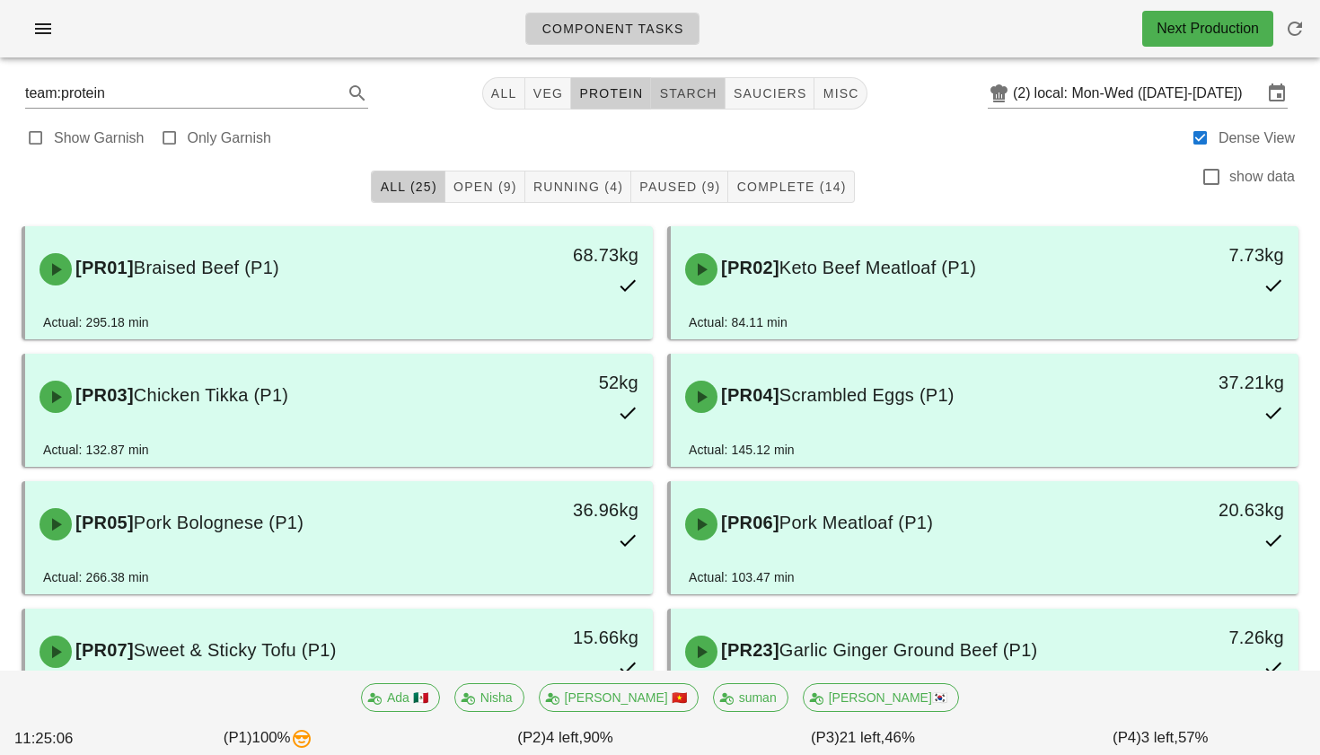
click at [663, 98] on span "starch" at bounding box center [687, 93] width 58 height 14
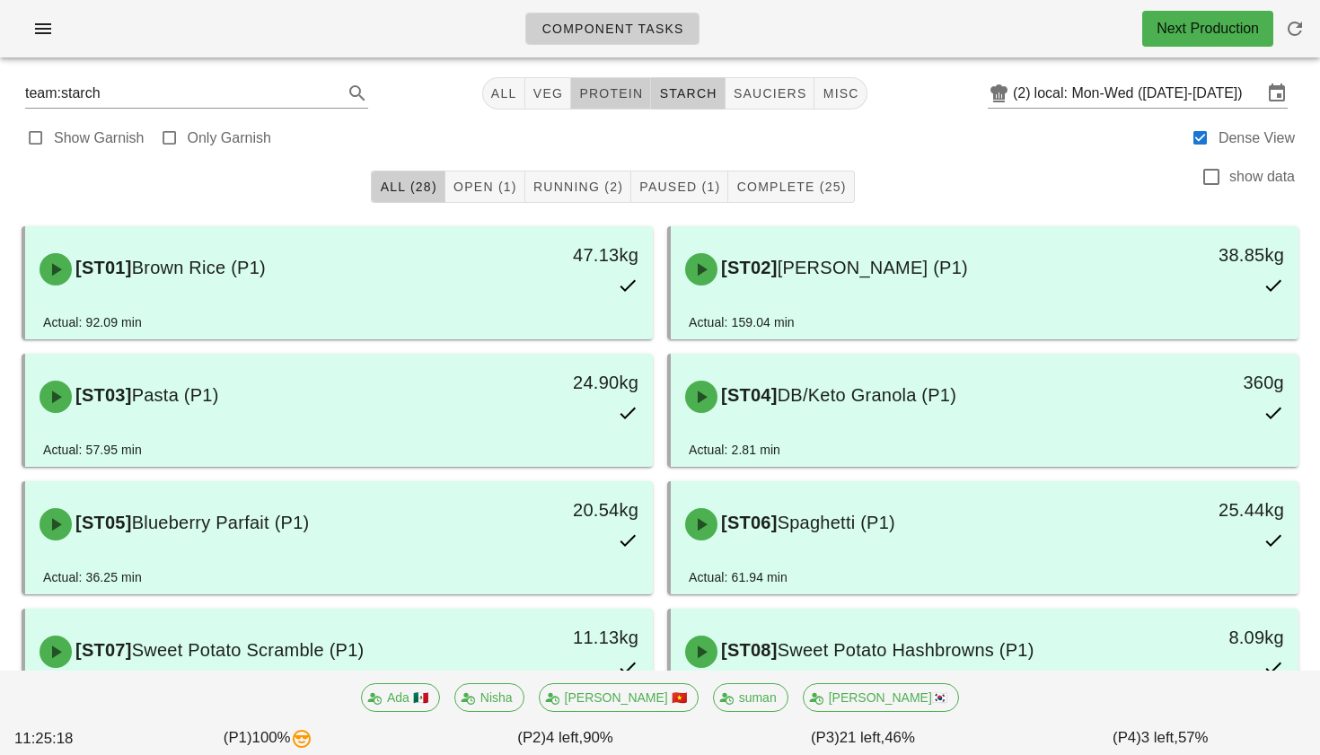
click at [587, 103] on button "protein" at bounding box center [611, 93] width 80 height 32
type input "team:protein"
